Goal: Information Seeking & Learning: Learn about a topic

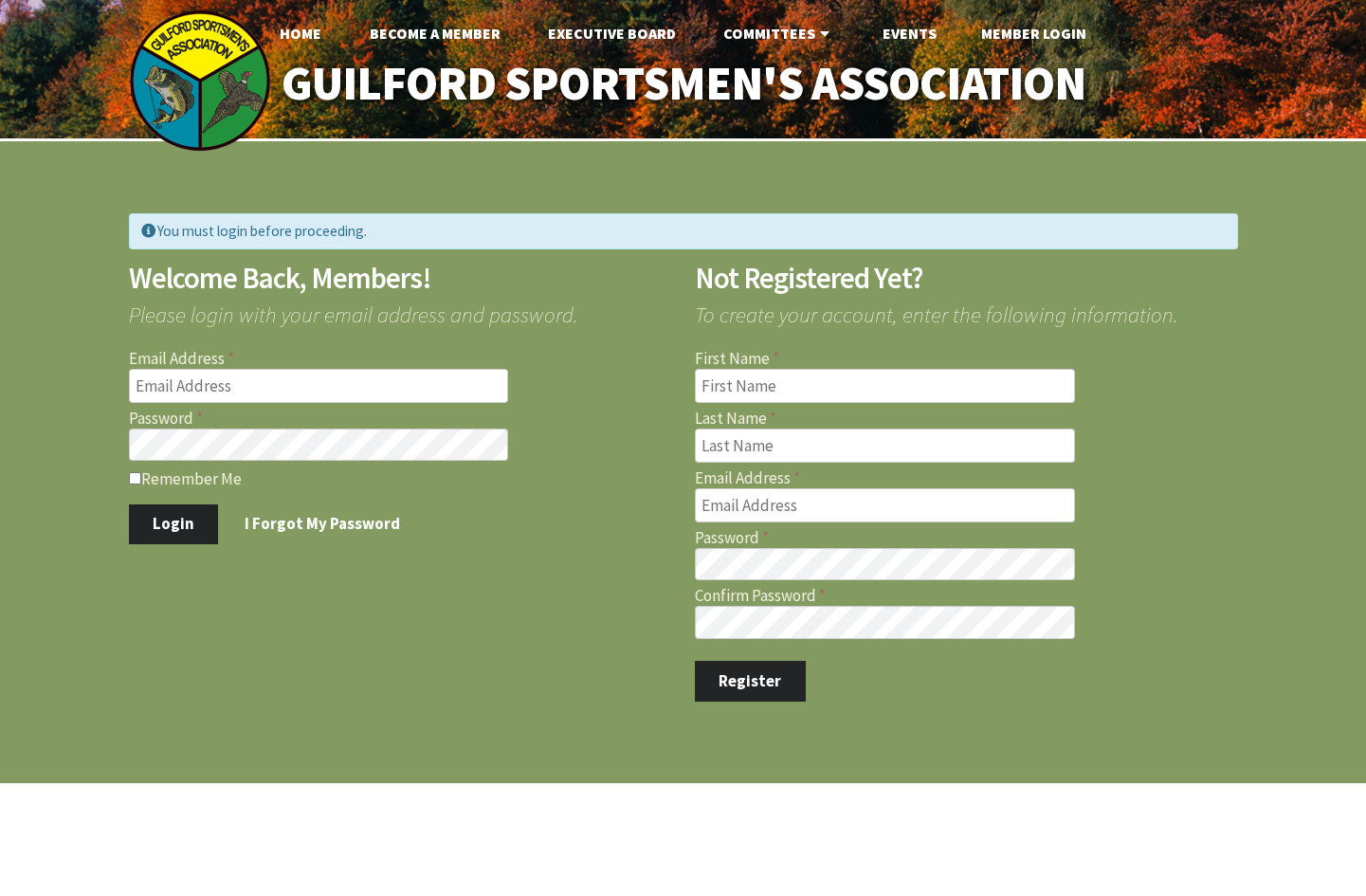
type input "[PERSON_NAME][EMAIL_ADDRESS][PERSON_NAME][DOMAIN_NAME]"
click at [949, 27] on ul "Home Become A Member Executive Board Committees Archery Fish Stocking Game Stoc…" at bounding box center [683, 33] width 1366 height 38
click at [923, 37] on link "Events" at bounding box center [909, 33] width 84 height 38
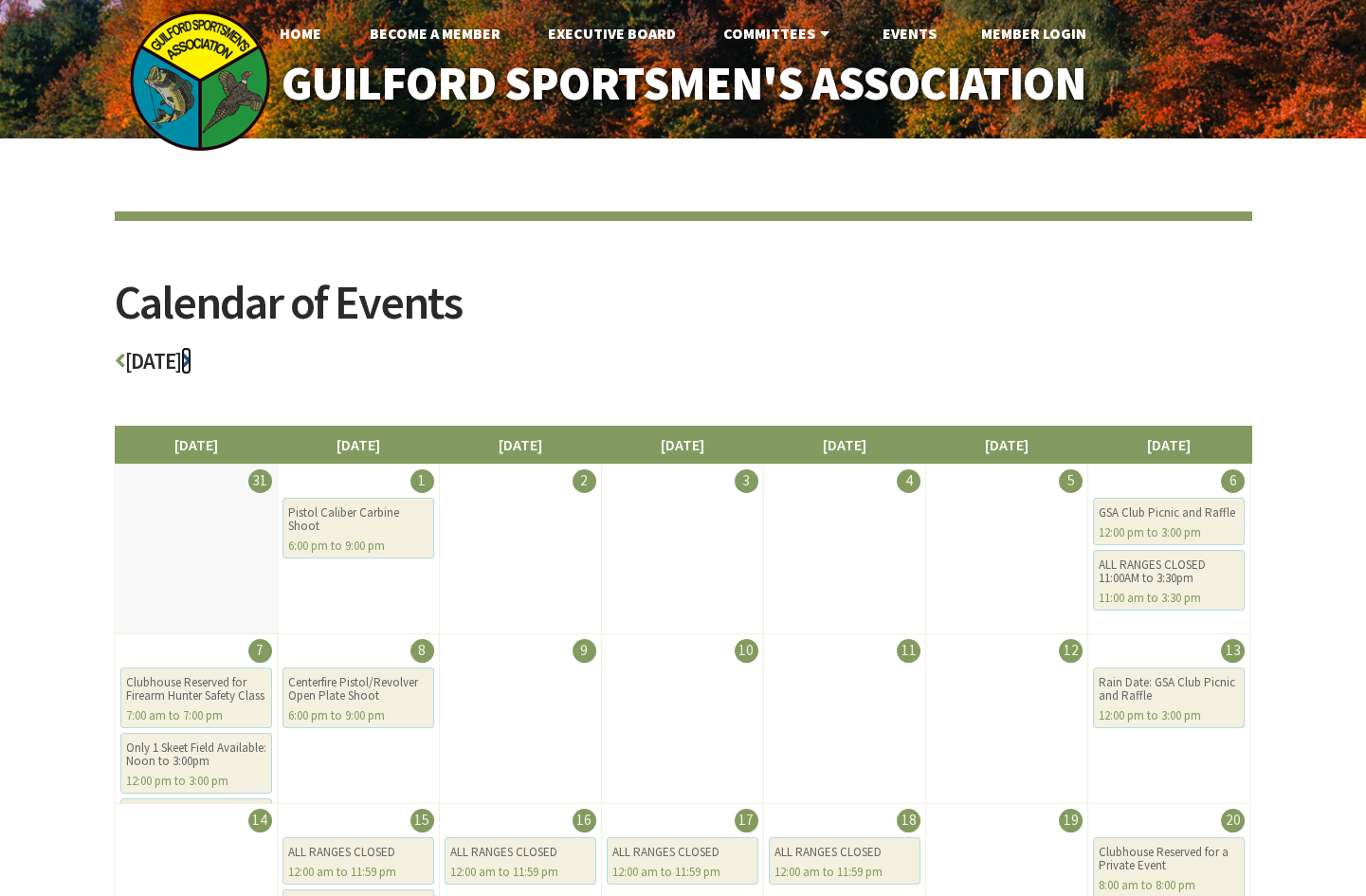
click at [192, 361] on icon at bounding box center [186, 361] width 11 height 22
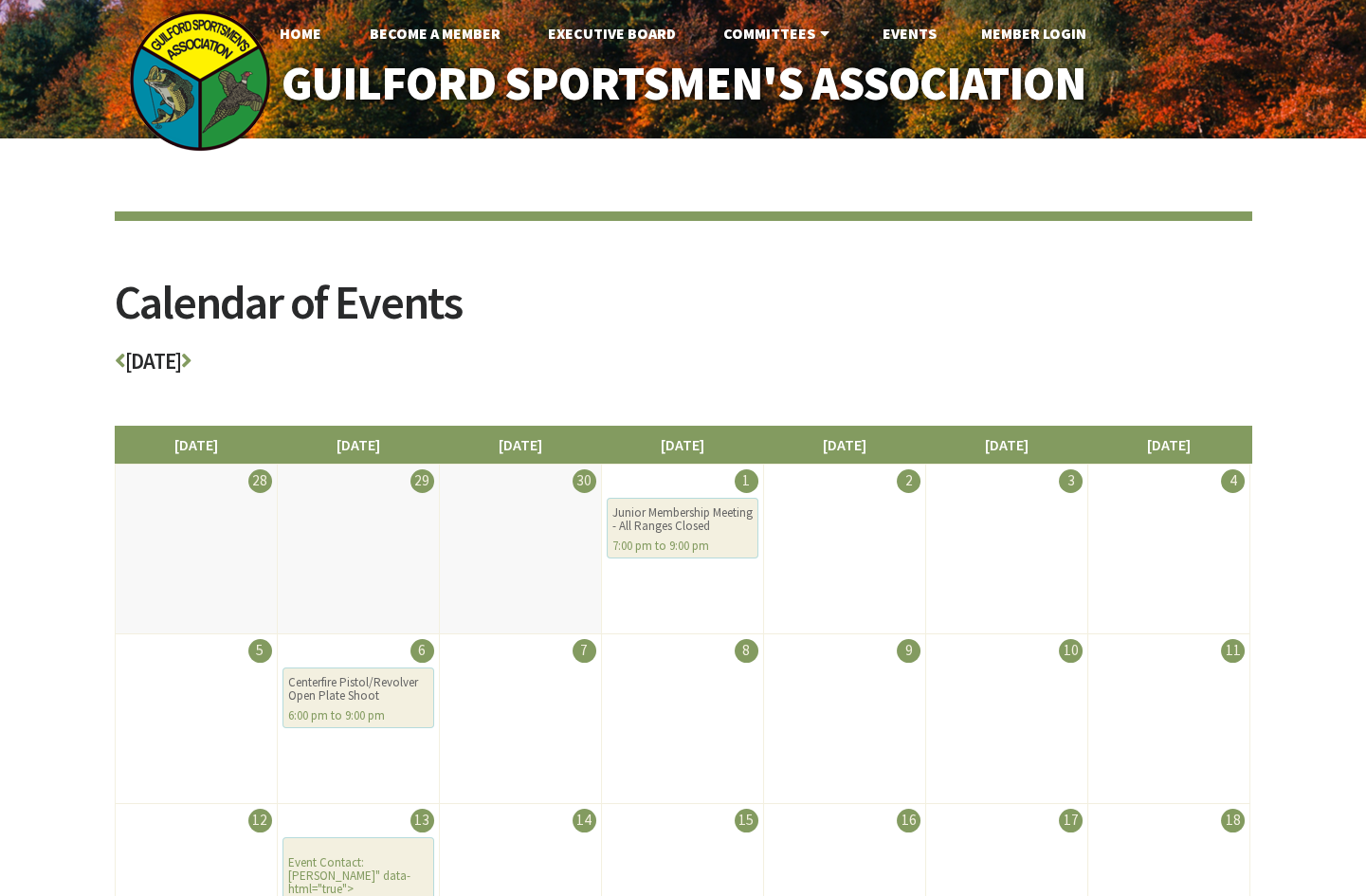
click at [262, 350] on h3 "[DATE]" at bounding box center [683, 366] width 1138 height 33
click at [192, 354] on icon at bounding box center [186, 361] width 11 height 22
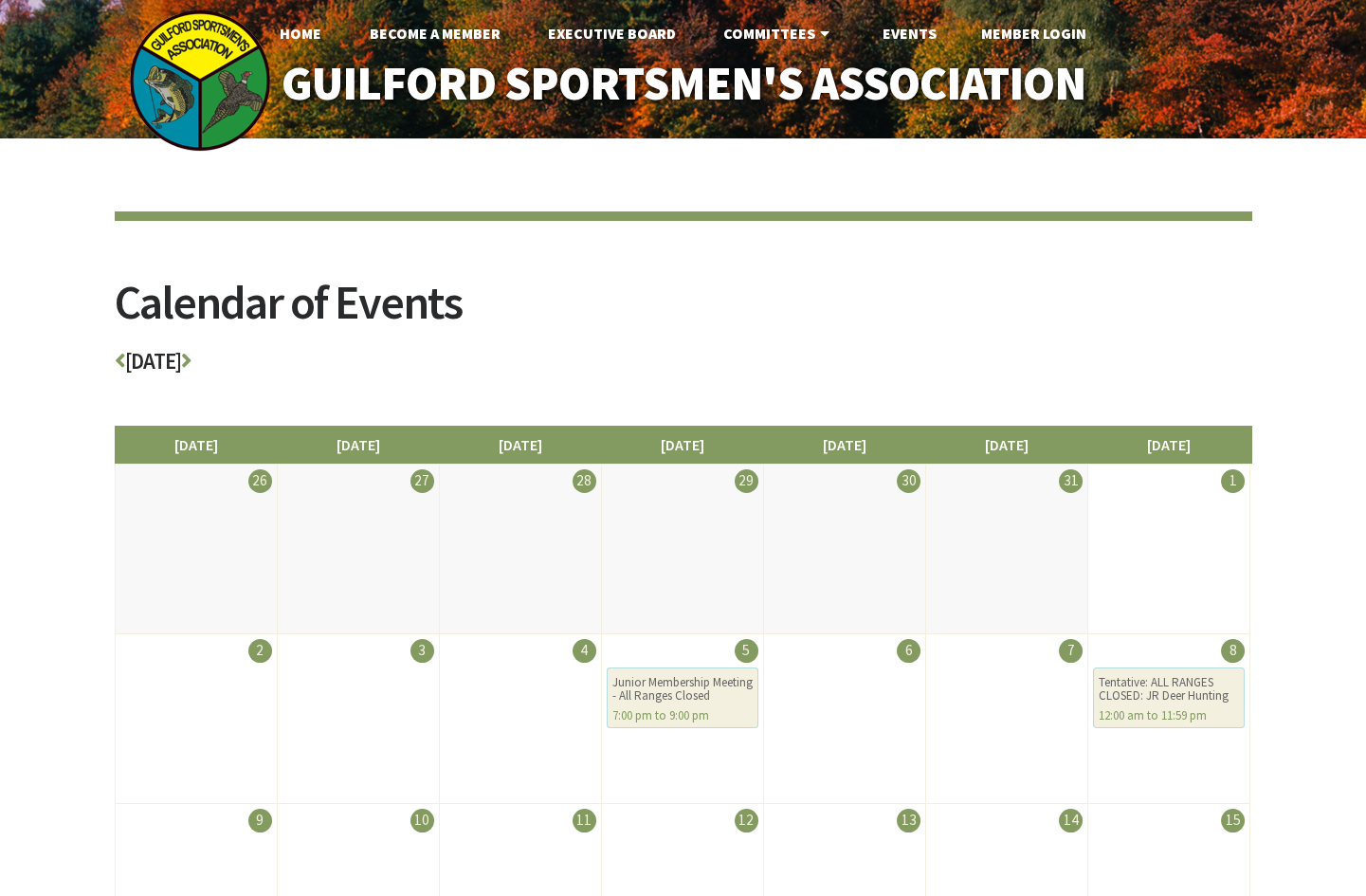
drag, startPoint x: 0, startPoint y: 0, endPoint x: 256, endPoint y: 355, distance: 437.7
click at [256, 355] on h3 "November 2025" at bounding box center [683, 366] width 1138 height 33
click at [265, 356] on h3 "November 2025" at bounding box center [683, 366] width 1138 height 33
click at [192, 360] on icon at bounding box center [186, 361] width 11 height 22
